Goal: Browse casually: Explore the website without a specific task or goal

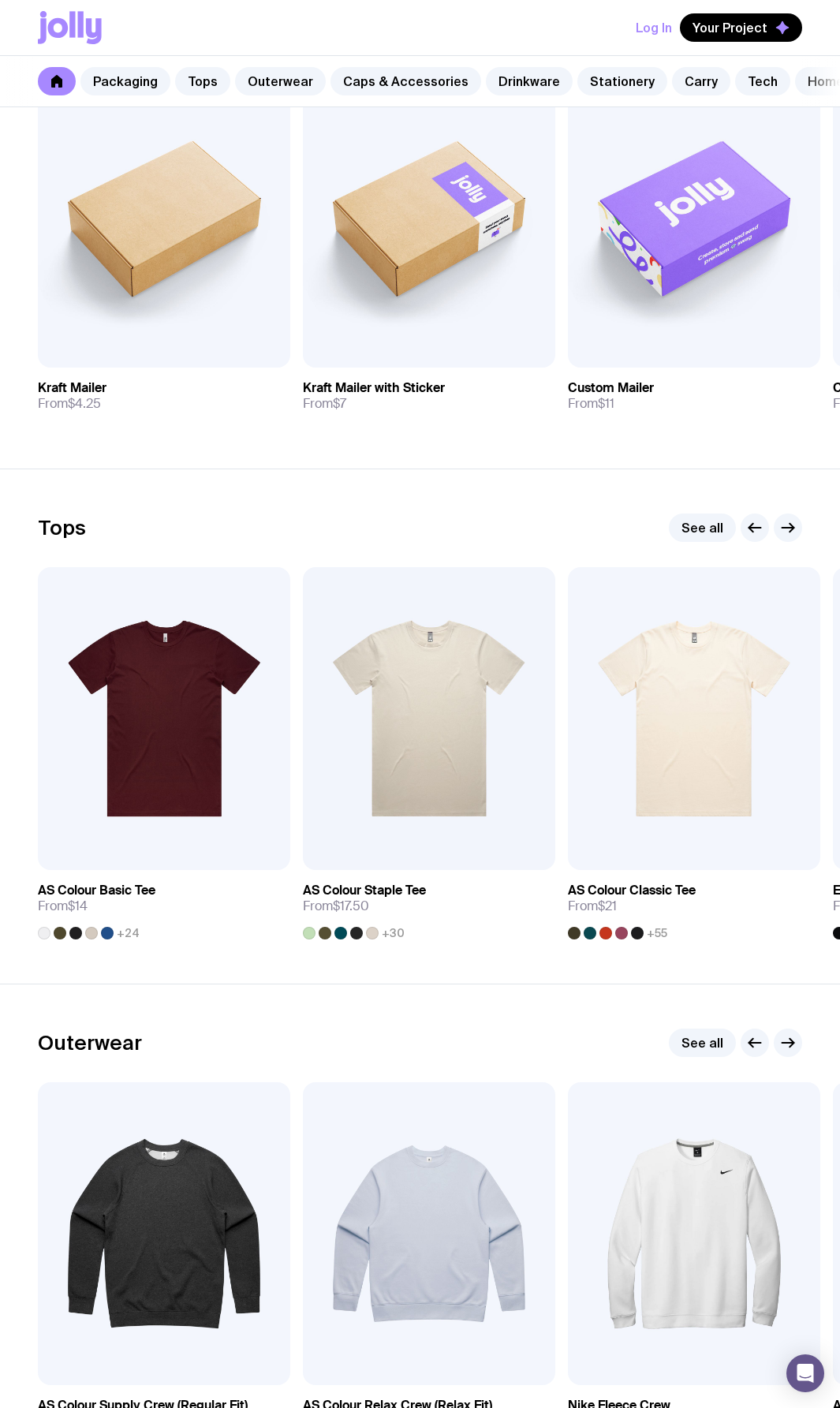
scroll to position [323, 0]
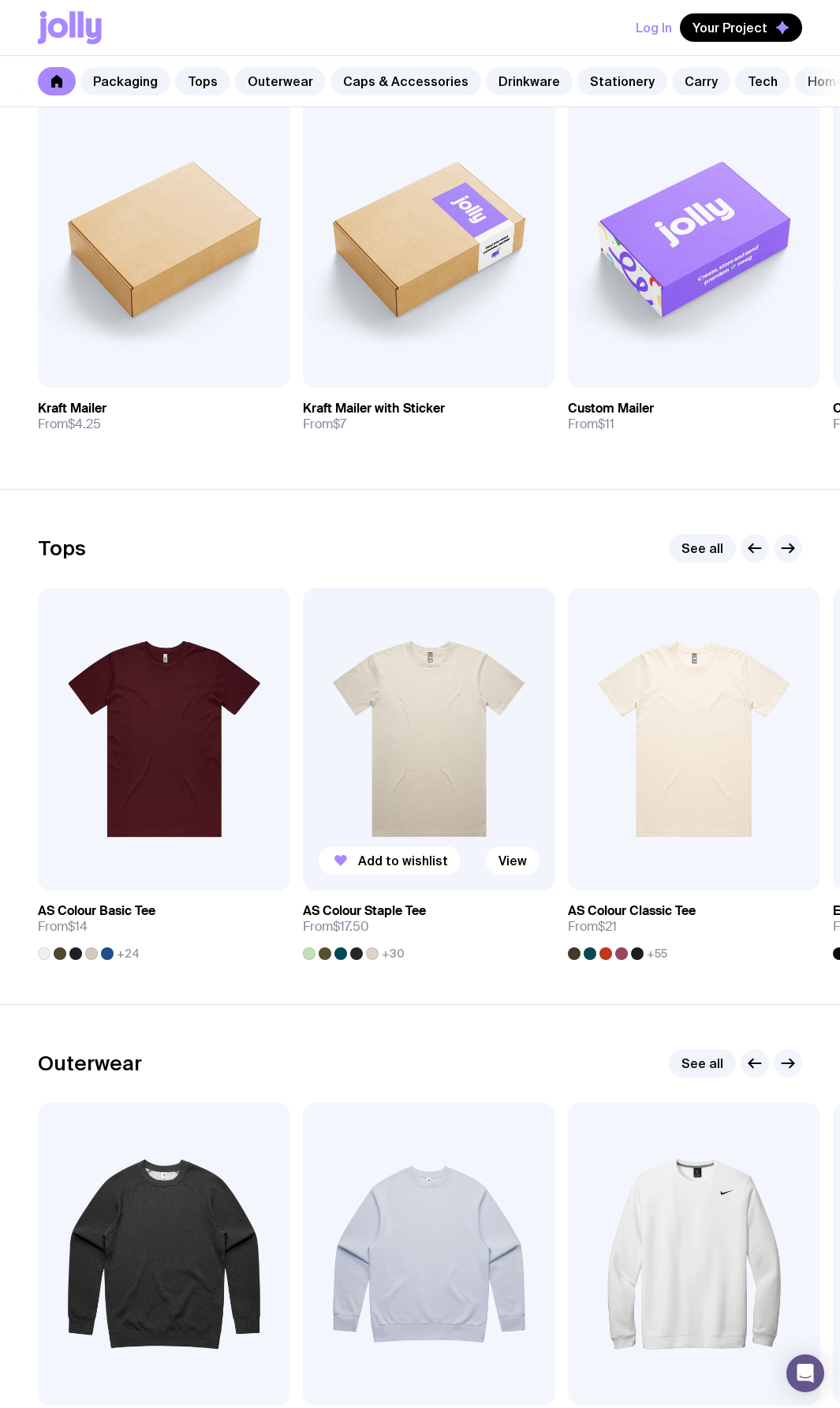
drag, startPoint x: 548, startPoint y: 540, endPoint x: 547, endPoint y: 643, distance: 103.0
click at [547, 643] on section "Tops See all Add to wishlist View AS Colour Basic Tee From $14 +24 Add to wishl…" at bounding box center [420, 746] width 840 height 515
drag, startPoint x: 560, startPoint y: 647, endPoint x: 563, endPoint y: 765, distance: 118.0
click at [562, 763] on div "Add to wishlist View AS Colour Basic Tee From $14 +24 Add to wishlist View AS C…" at bounding box center [419, 773] width 764 height 372
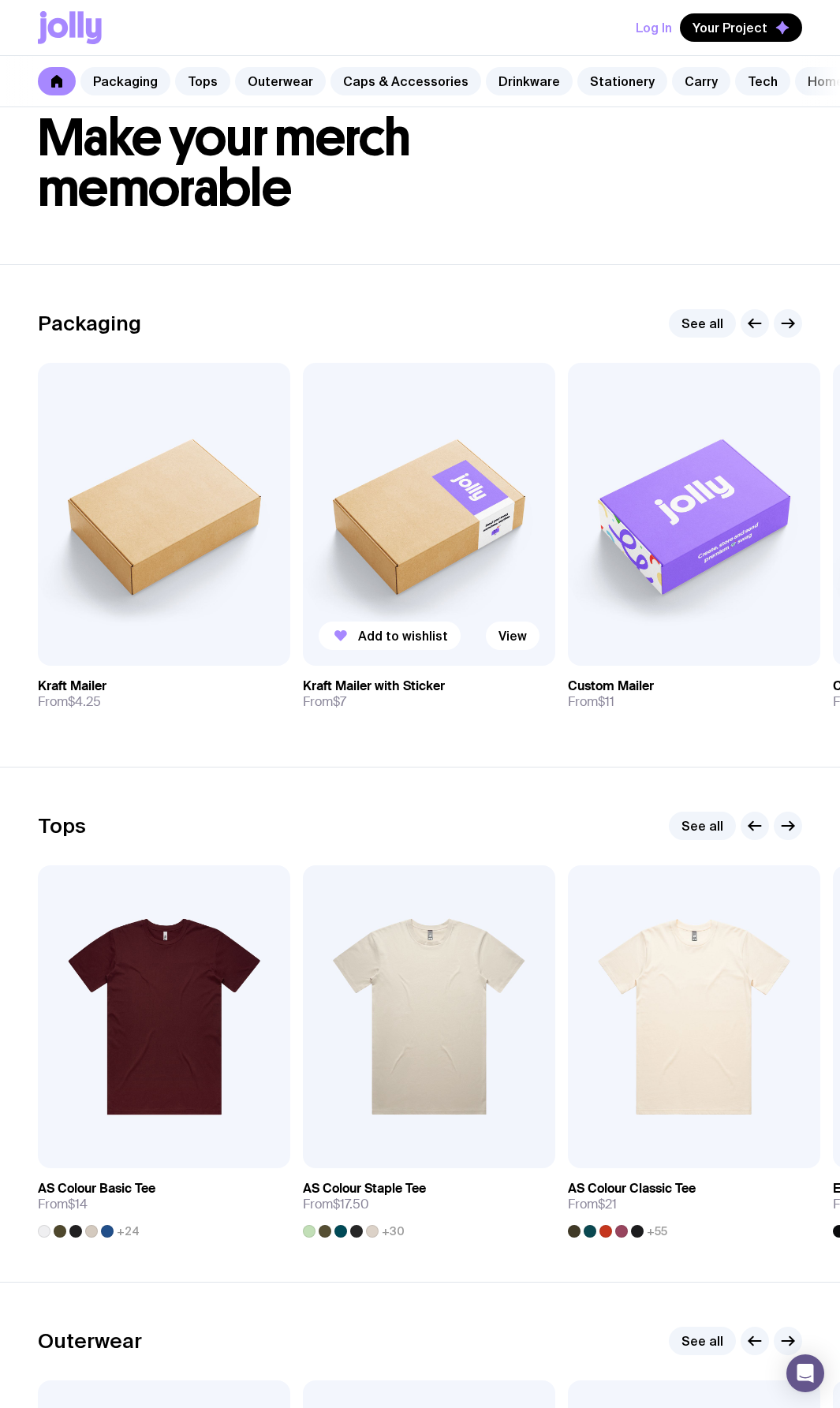
scroll to position [0, 0]
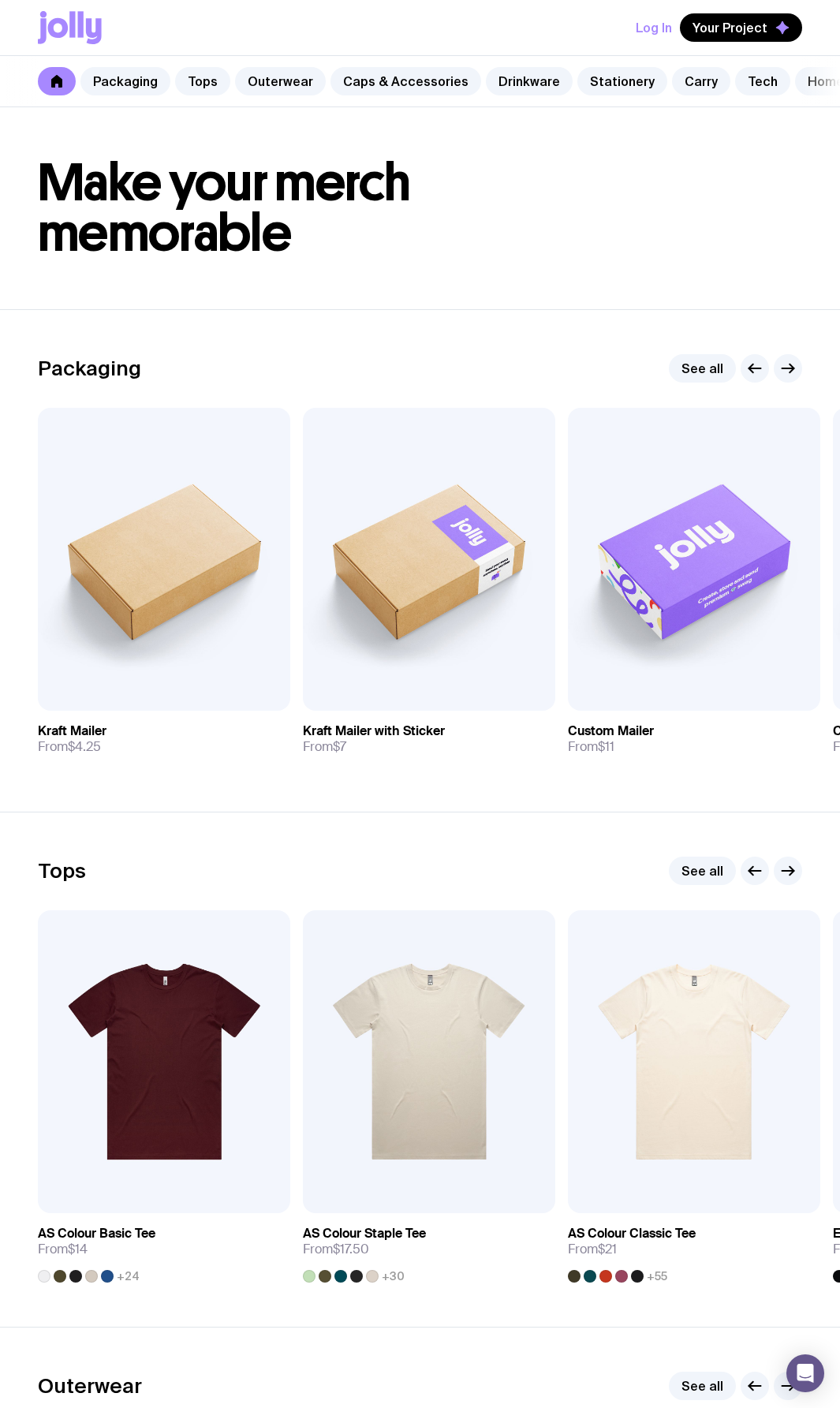
click at [418, 826] on section "Tops See all Add to wishlist View AS Colour Basic Tee From $14 +24 Add to wishl…" at bounding box center [420, 1069] width 840 height 515
click at [786, 378] on icon "button" at bounding box center [787, 368] width 19 height 19
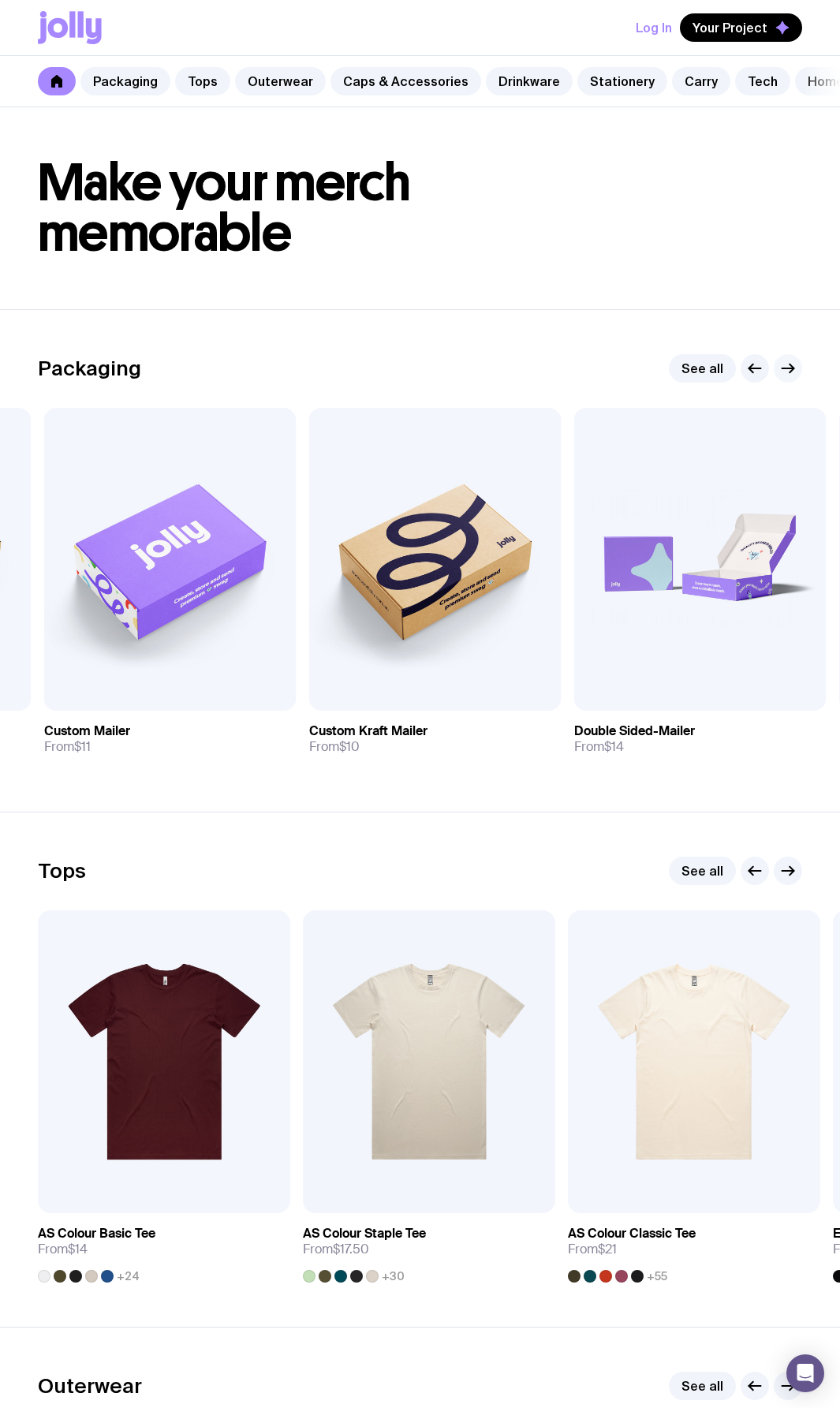
click at [786, 378] on icon "button" at bounding box center [787, 368] width 19 height 19
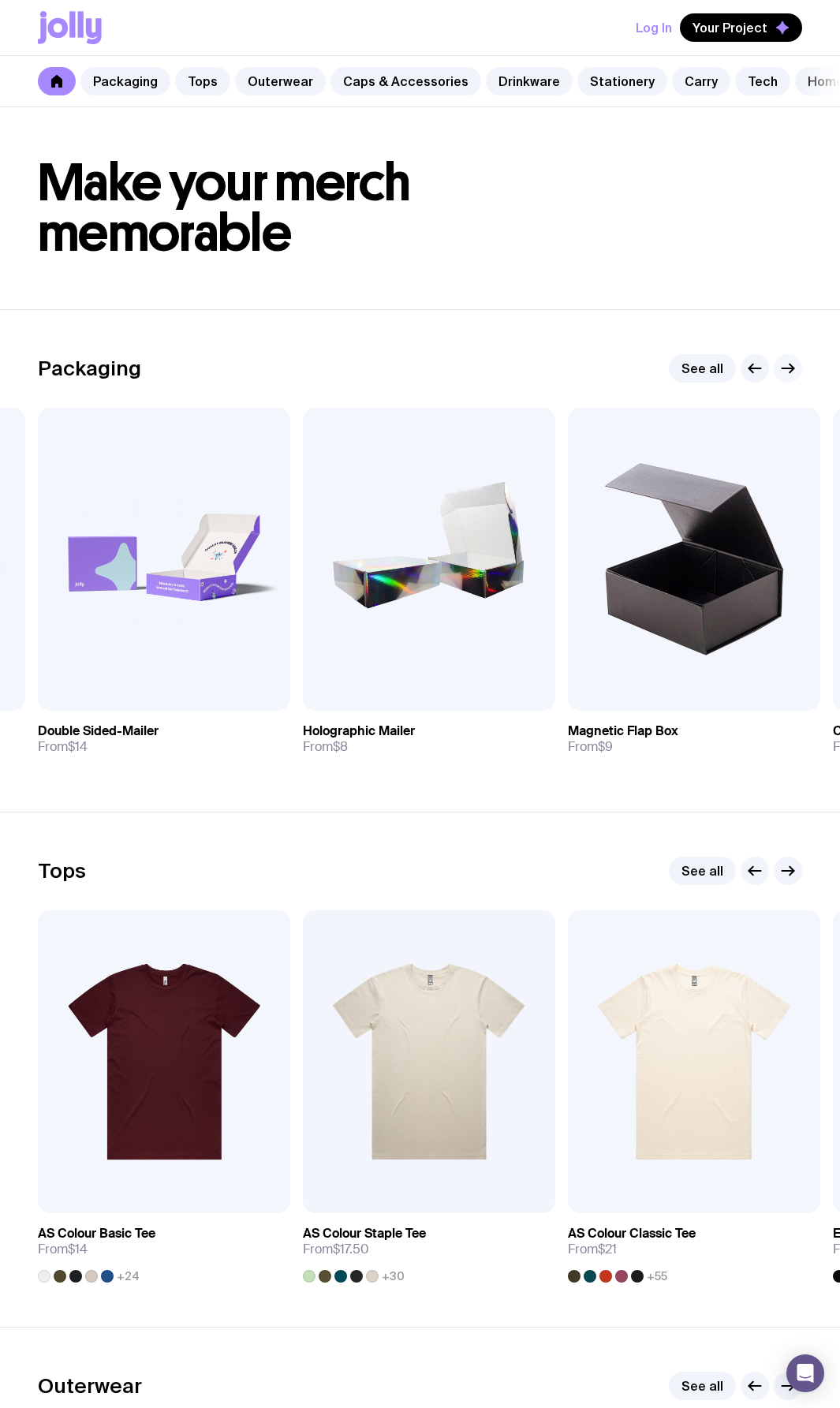
click at [786, 378] on icon "button" at bounding box center [787, 368] width 19 height 19
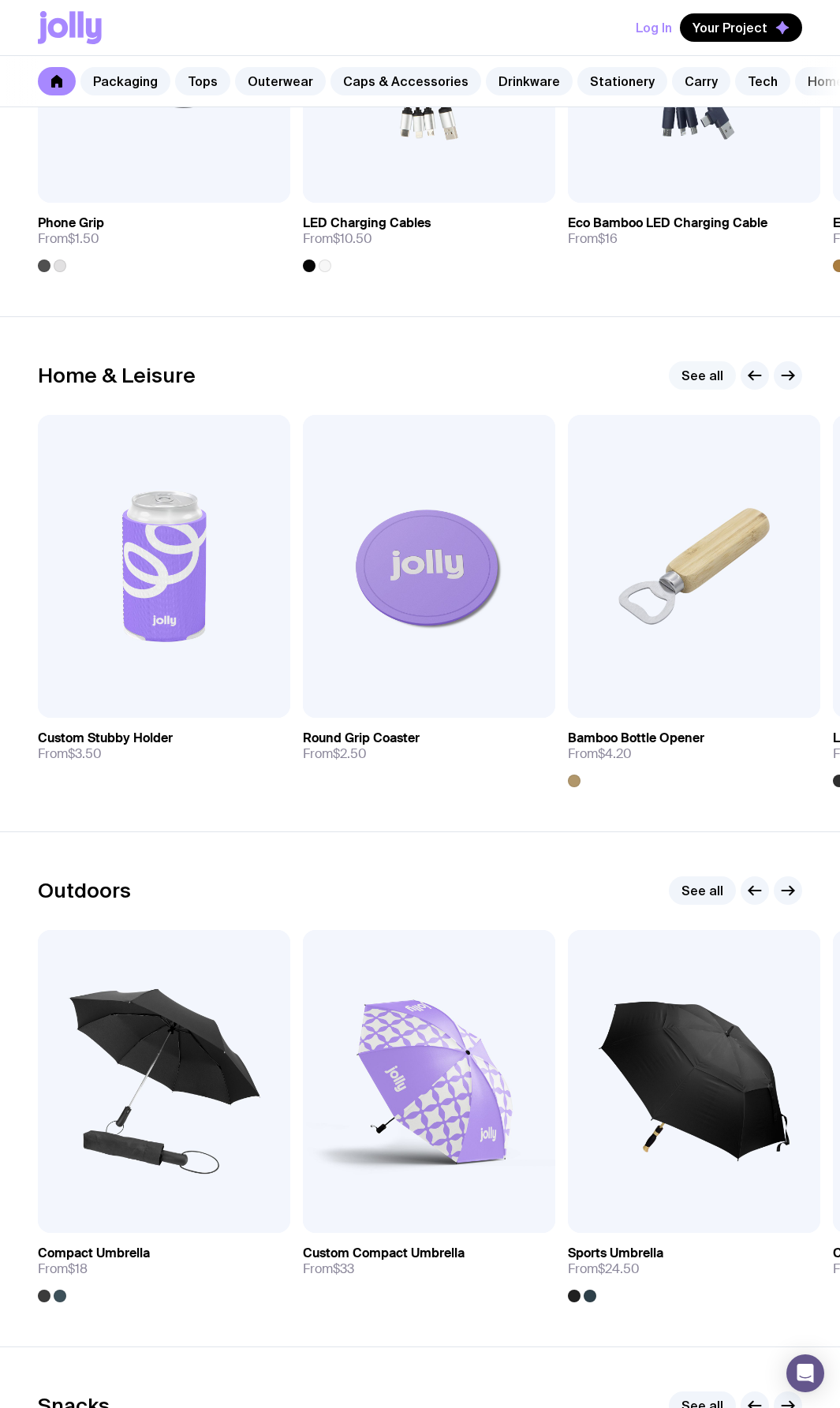
scroll to position [4102, 0]
click at [792, 375] on icon "button" at bounding box center [787, 375] width 12 height 0
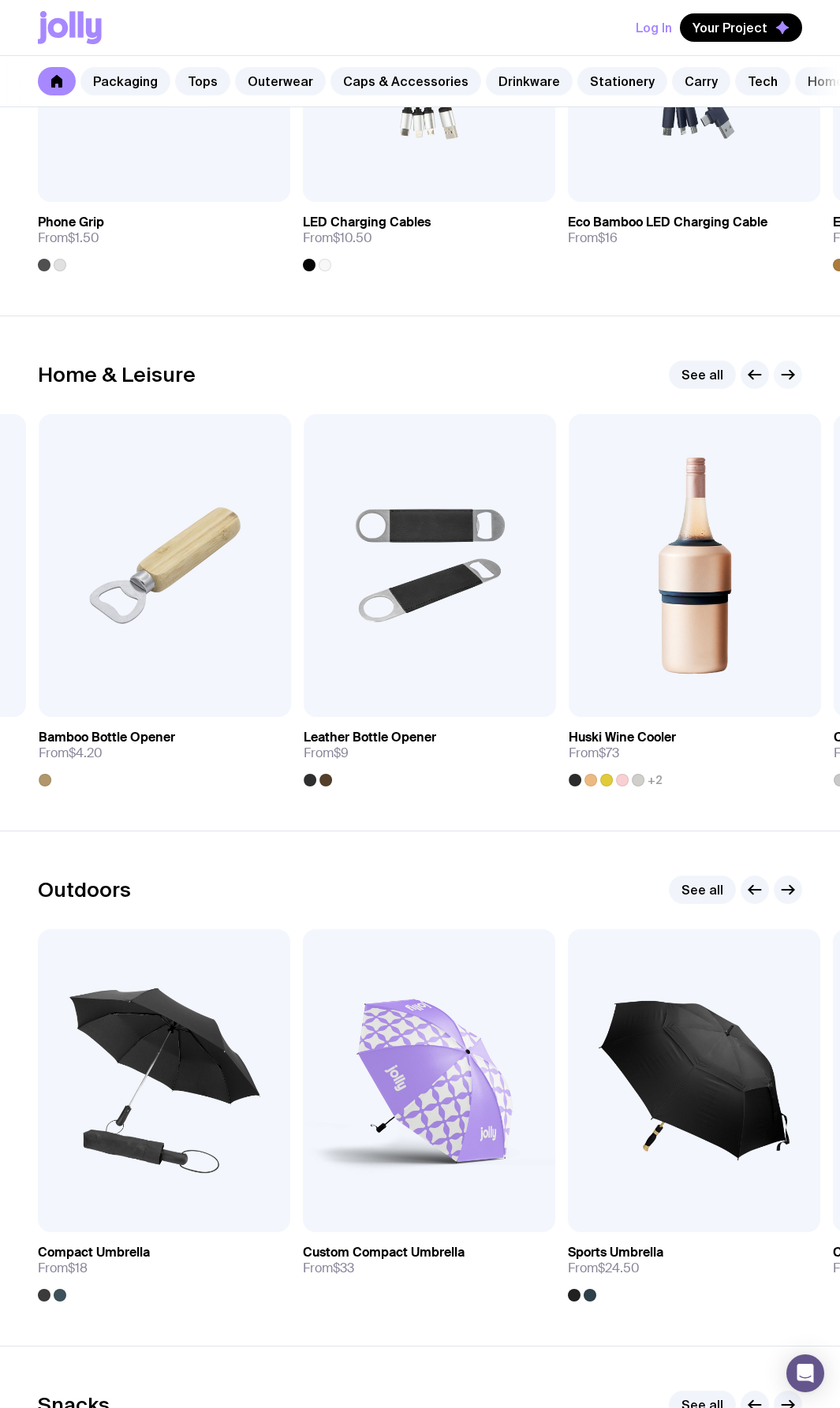
click at [792, 375] on icon "button" at bounding box center [787, 375] width 12 height 0
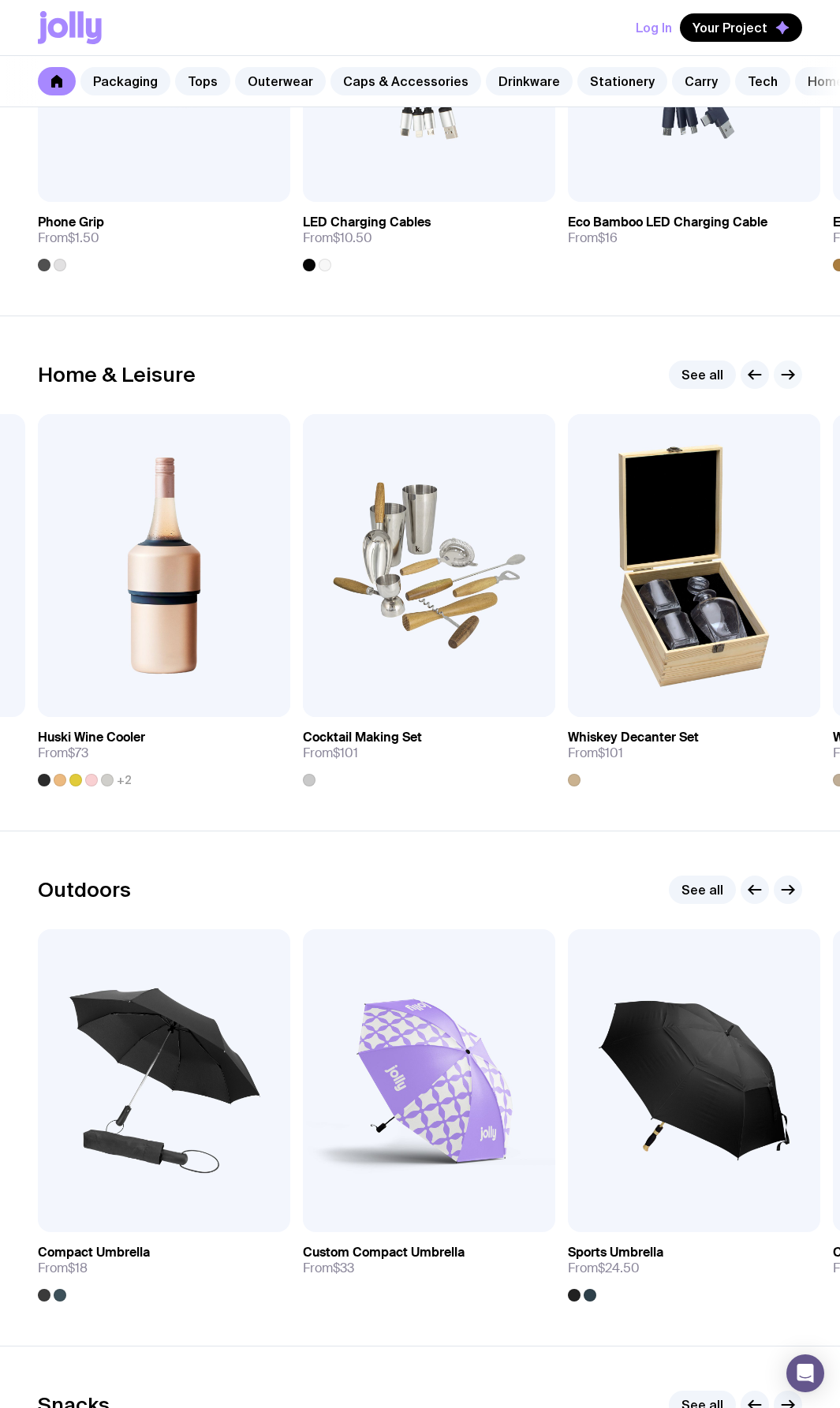
click at [792, 375] on icon "button" at bounding box center [787, 375] width 12 height 0
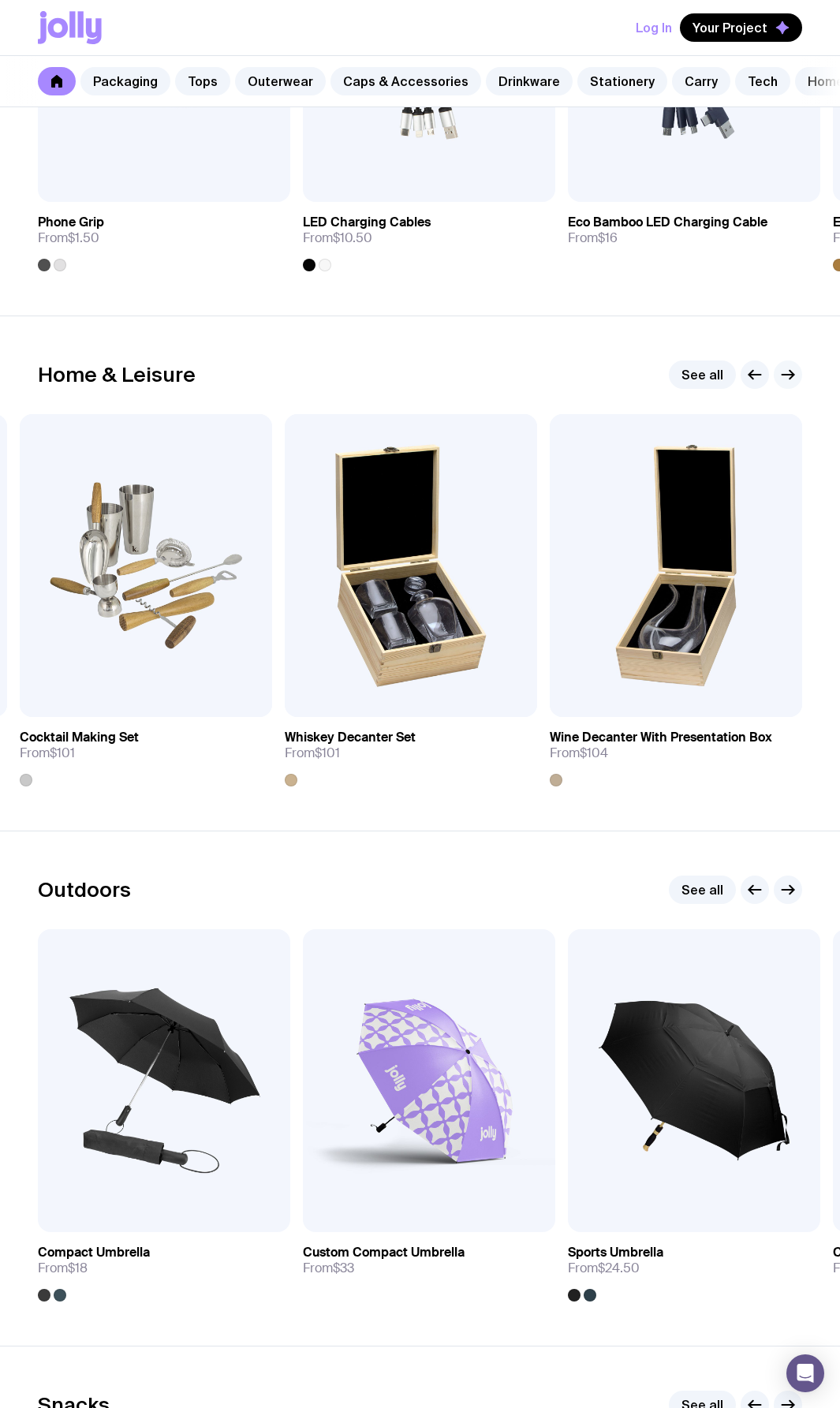
click at [792, 375] on icon "button" at bounding box center [787, 375] width 12 height 0
click at [506, 389] on div "Home & Leisure See all" at bounding box center [419, 375] width 764 height 29
click at [428, 403] on div "Home & Leisure See all Add to wishlist View Custom Stubby Holder From $3.50 Add…" at bounding box center [419, 573] width 764 height 426
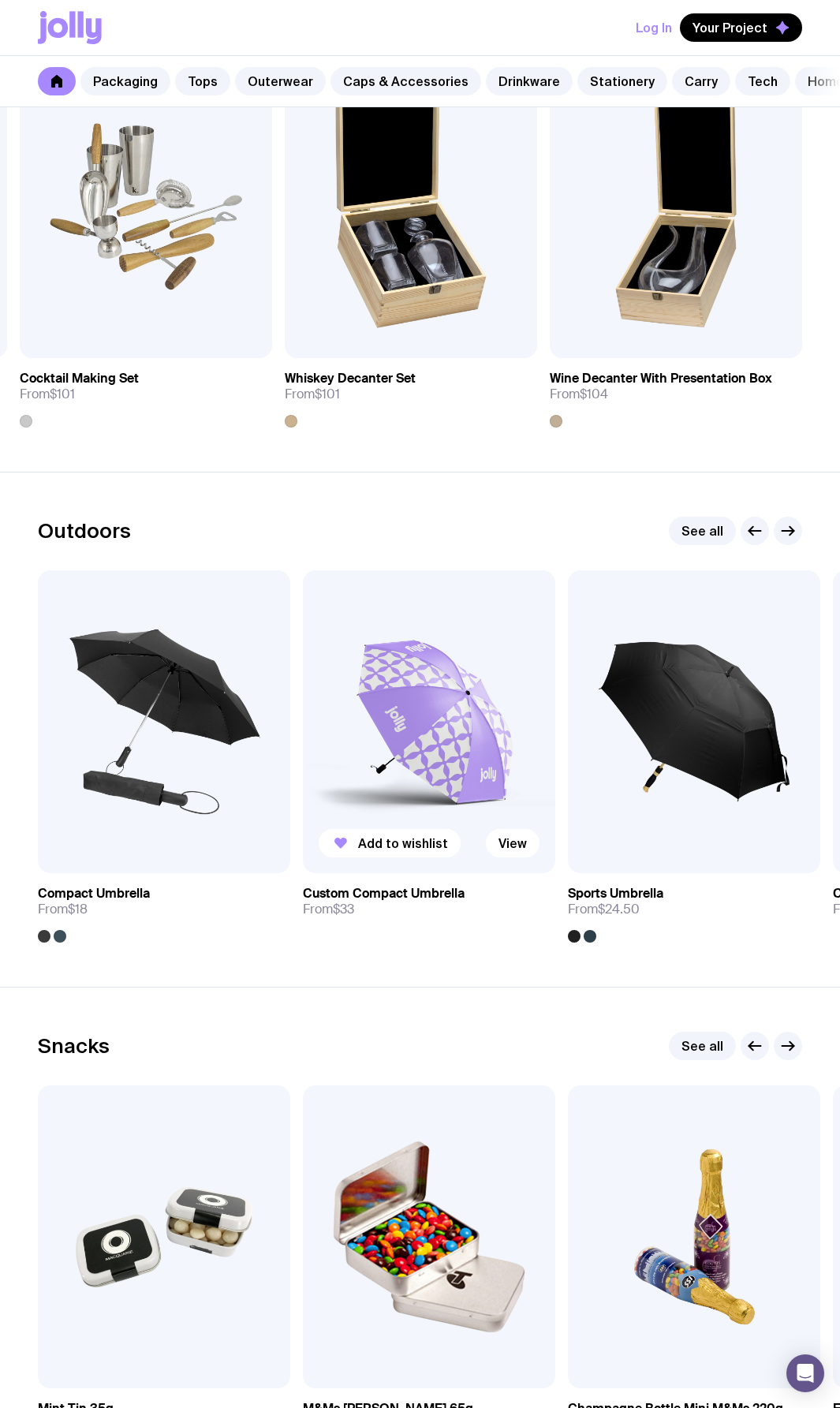
scroll to position [4654, 0]
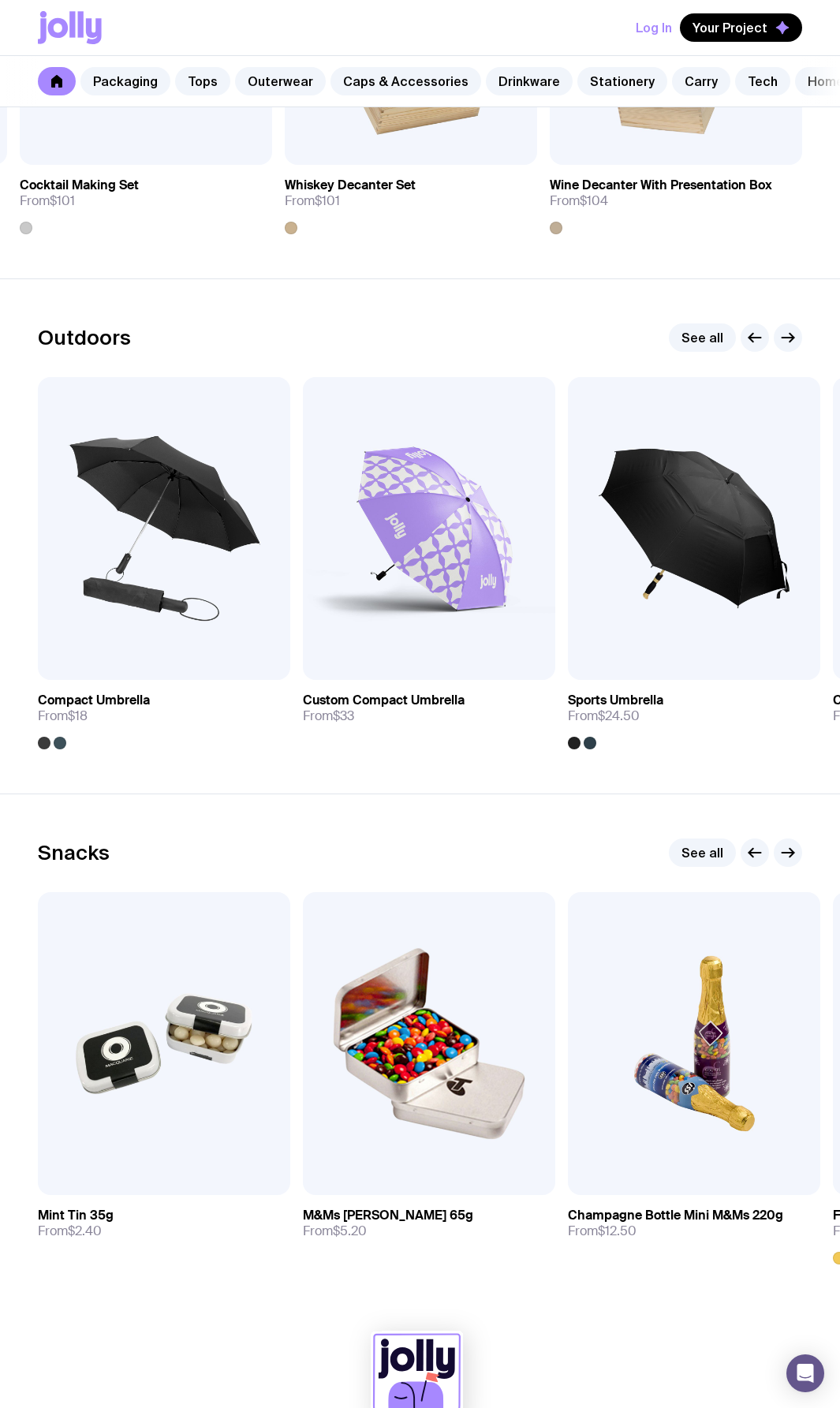
click at [434, 840] on section "Snacks See all Add to wishlist View Mint Tin 35g From $2.40 Add to wishlist Vie…" at bounding box center [420, 1051] width 840 height 515
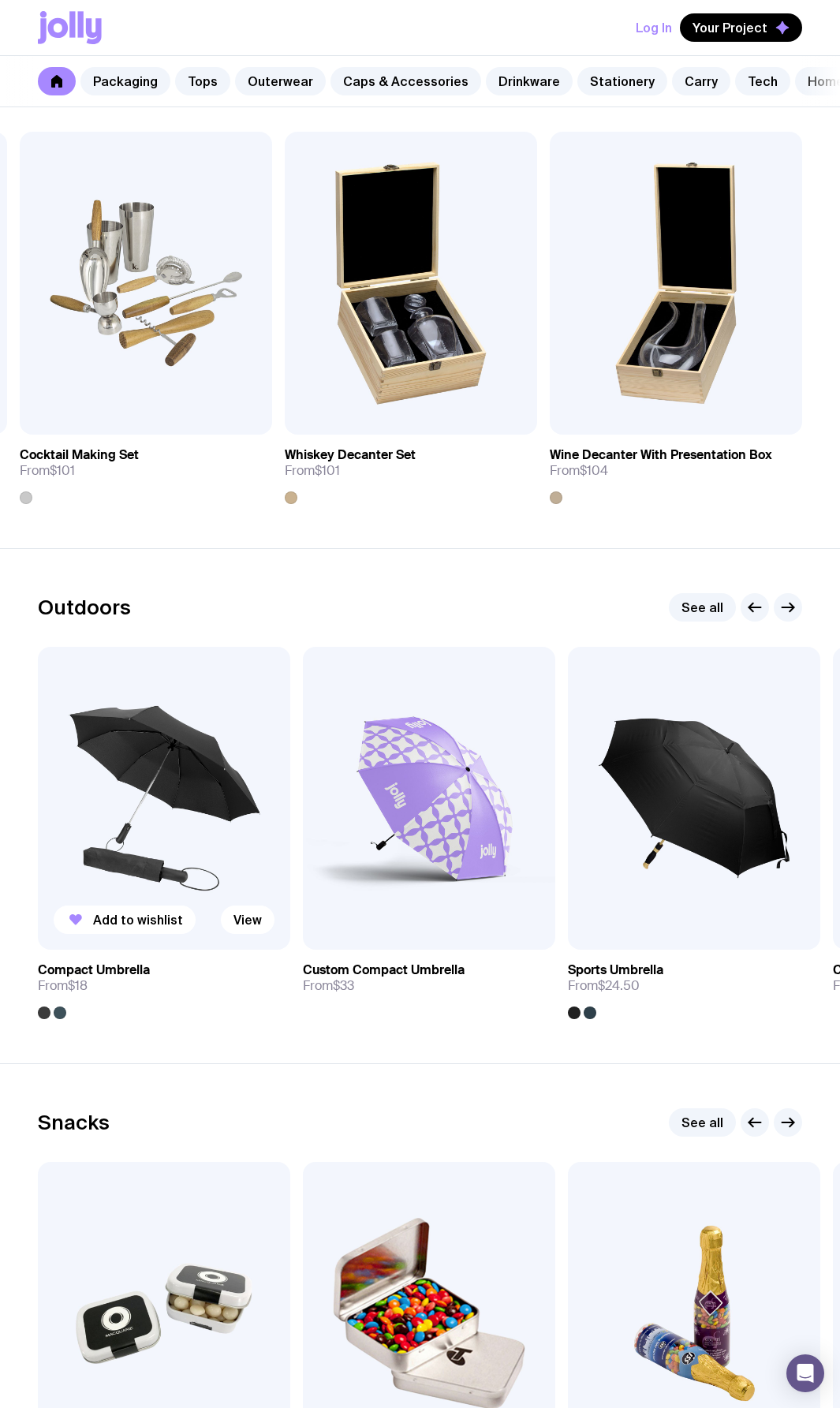
scroll to position [4417, 0]
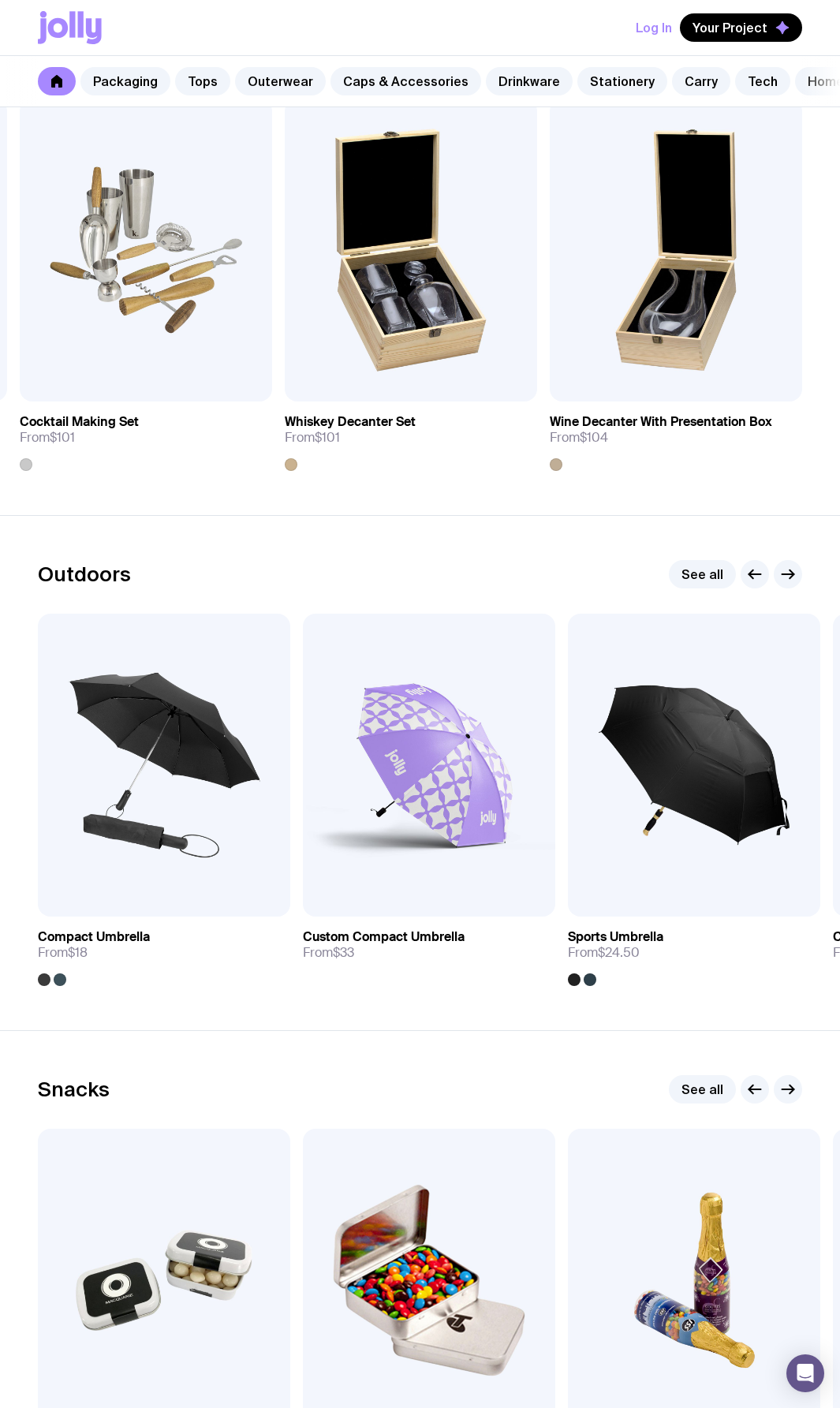
click at [460, 1056] on section "Snacks See all Add to wishlist View Mint Tin 35g From $2.40 Add to wishlist Vie…" at bounding box center [420, 1288] width 840 height 515
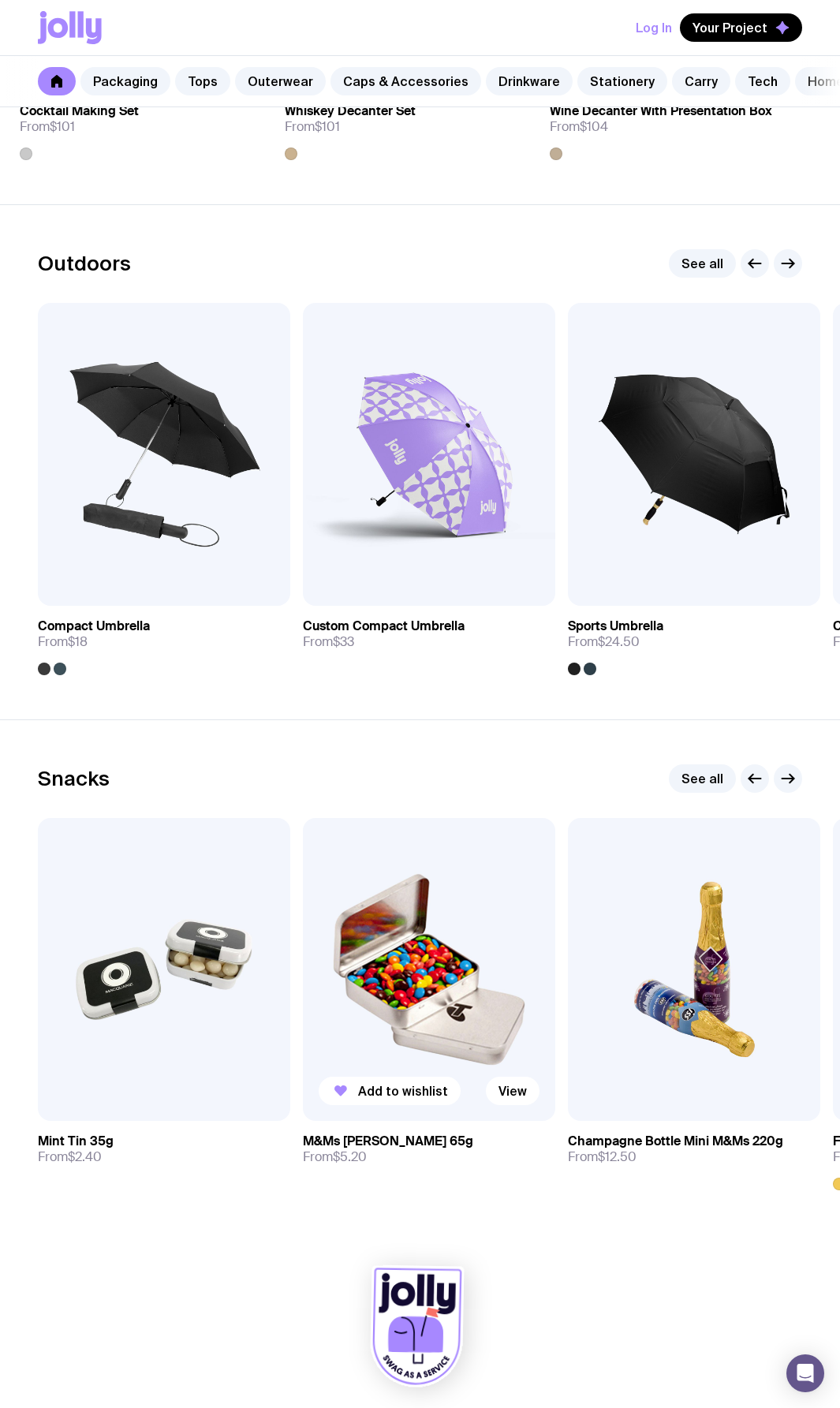
scroll to position [4740, 0]
click at [438, 726] on section "Snacks See all Add to wishlist View Mint Tin 35g From $2.40 Add to wishlist Vie…" at bounding box center [420, 977] width 840 height 515
